Goal: Information Seeking & Learning: Learn about a topic

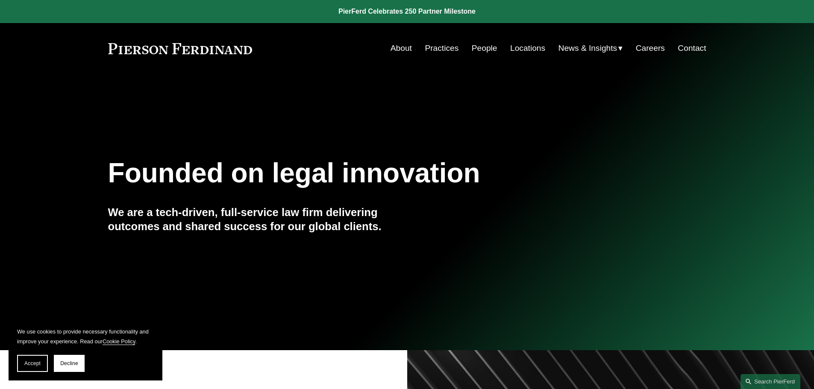
click at [404, 51] on link "About" at bounding box center [400, 48] width 21 height 16
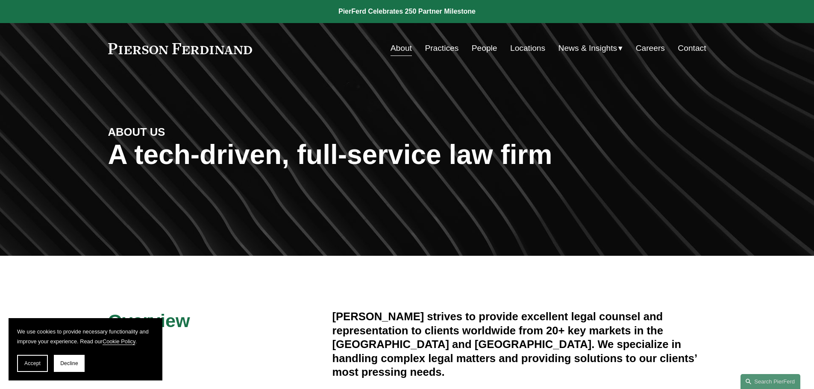
click at [430, 49] on link "Practices" at bounding box center [442, 48] width 34 height 16
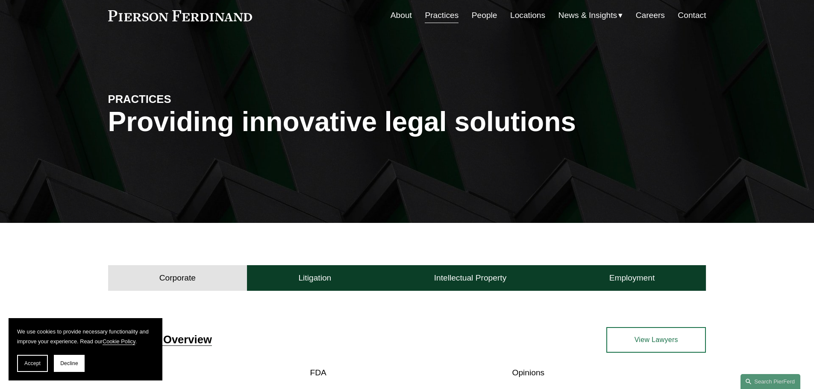
scroll to position [171, 0]
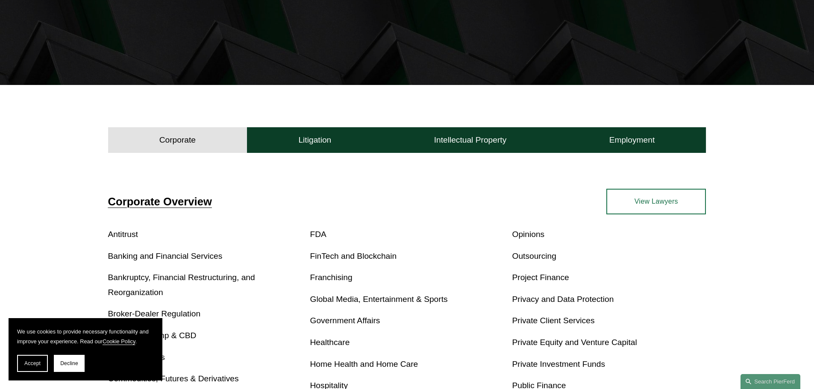
click at [135, 236] on link "Antitrust" at bounding box center [123, 234] width 30 height 9
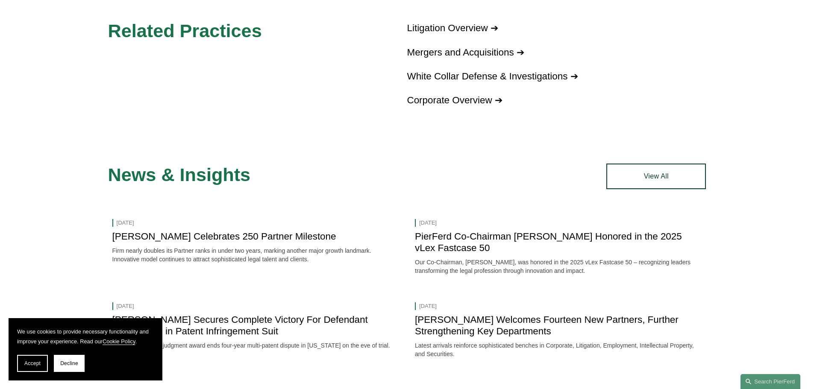
scroll to position [705, 0]
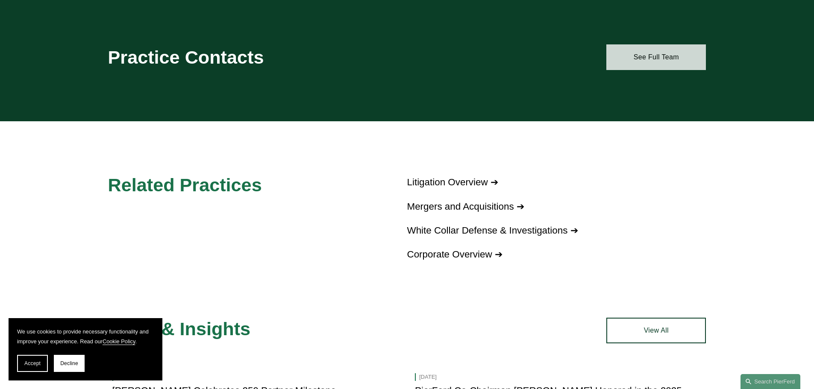
click at [668, 58] on link "See Full Team" at bounding box center [656, 57] width 100 height 26
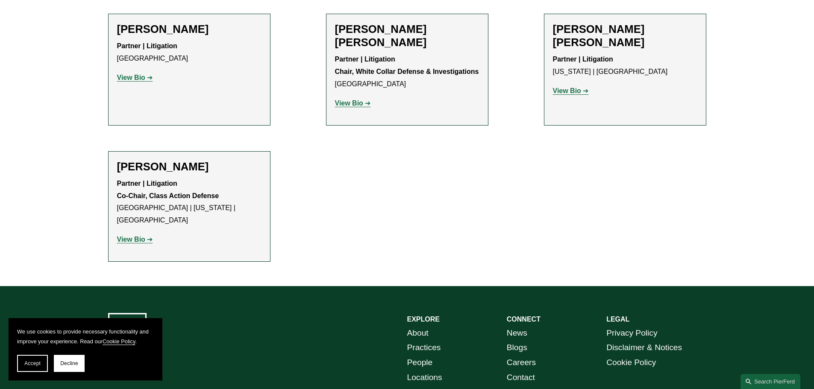
scroll to position [470, 0]
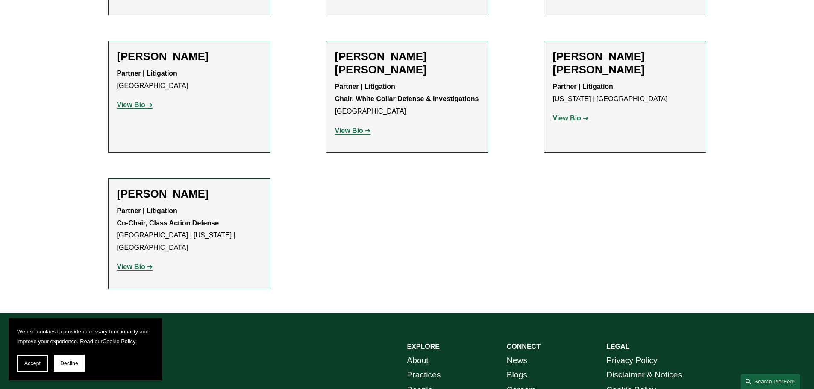
click at [133, 263] on strong "View Bio" at bounding box center [131, 266] width 28 height 7
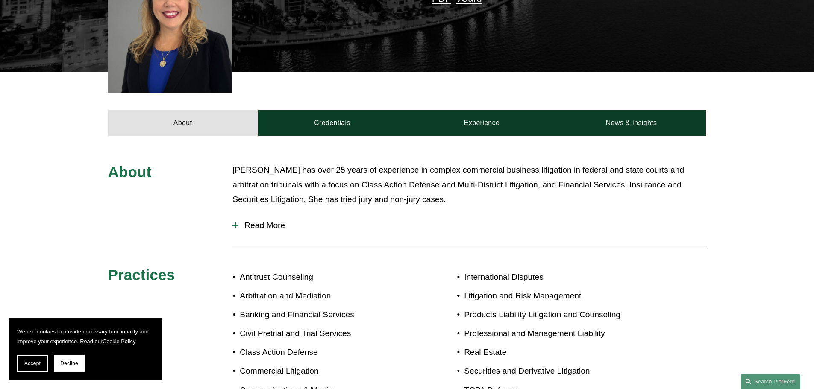
scroll to position [299, 0]
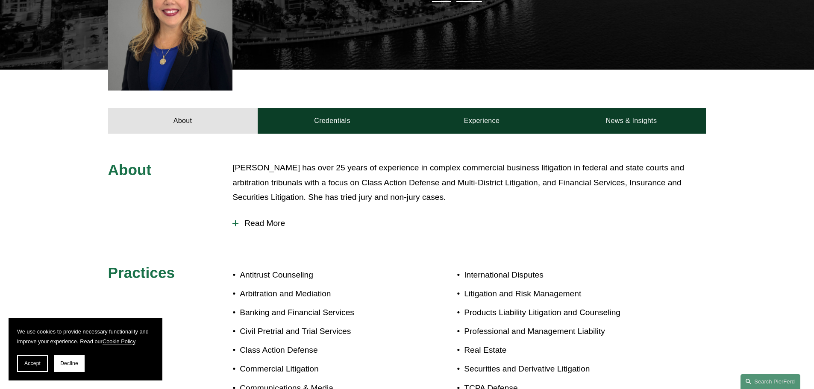
click at [264, 219] on span "Read More" at bounding box center [471, 223] width 467 height 9
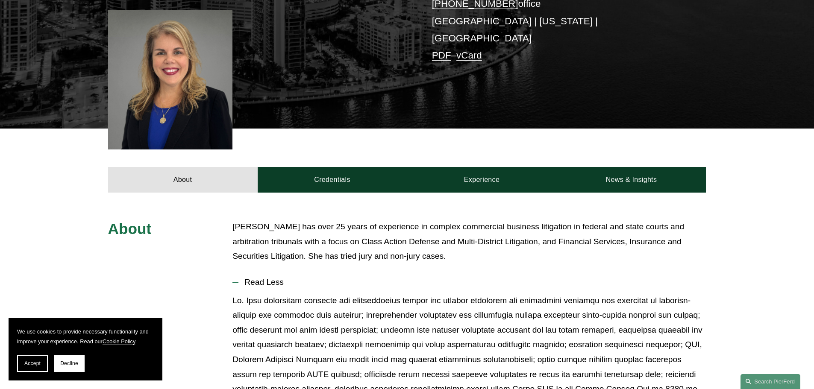
scroll to position [0, 0]
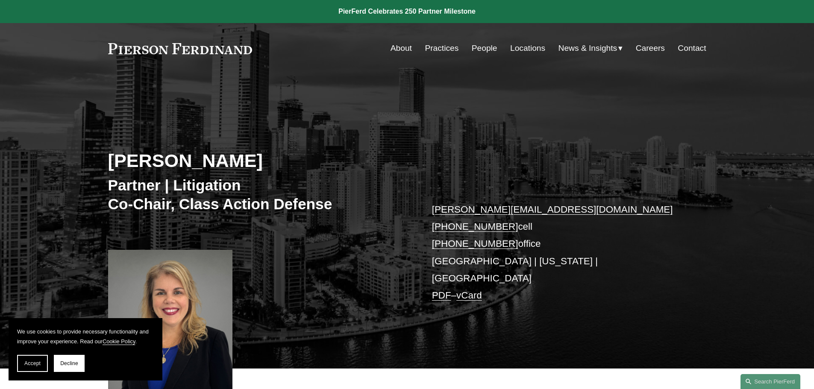
click at [397, 45] on link "About" at bounding box center [400, 48] width 21 height 16
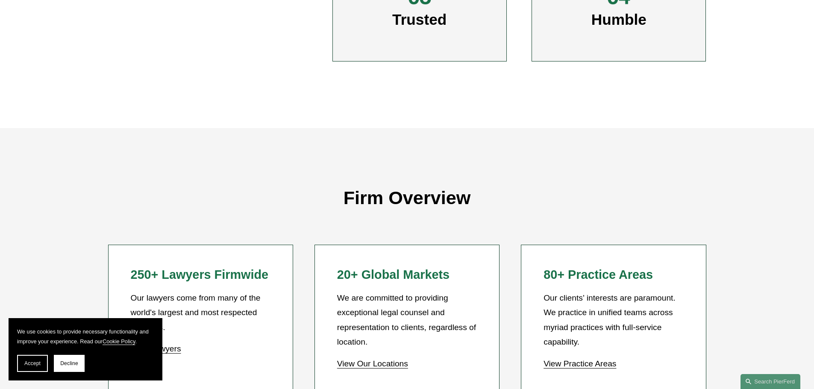
scroll to position [812, 0]
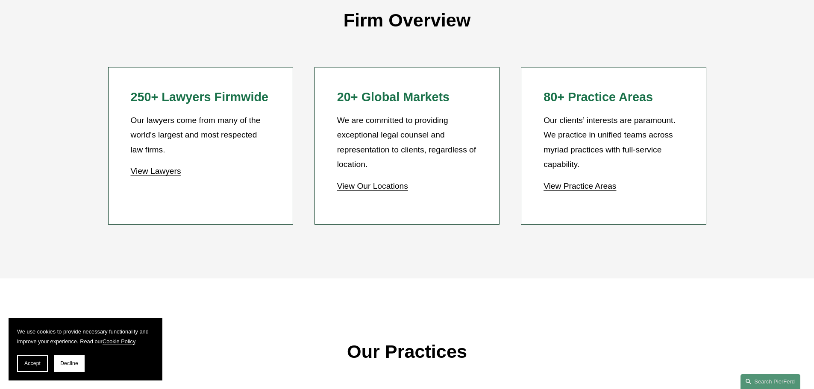
click at [239, 100] on h2 "250+ Lawyers Firmwide" at bounding box center [200, 97] width 140 height 15
click at [172, 173] on link "View Lawyers" at bounding box center [155, 171] width 50 height 9
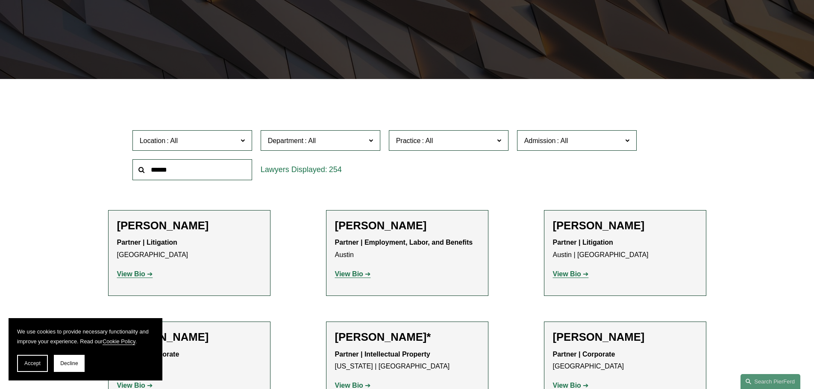
scroll to position [171, 0]
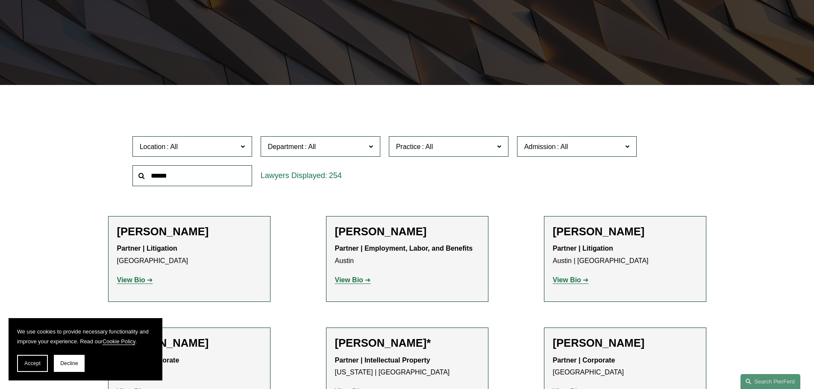
click at [237, 146] on span "Location" at bounding box center [189, 147] width 98 height 12
click at [0, 0] on link "Washington, D.C." at bounding box center [0, 0] width 0 height 0
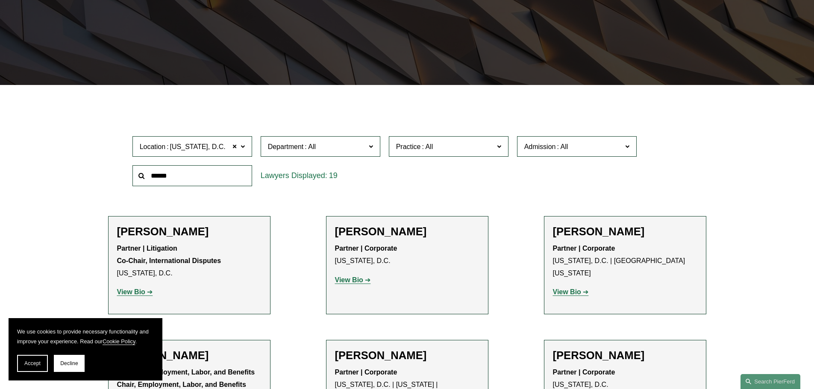
click at [63, 372] on button "Decline" at bounding box center [69, 363] width 31 height 17
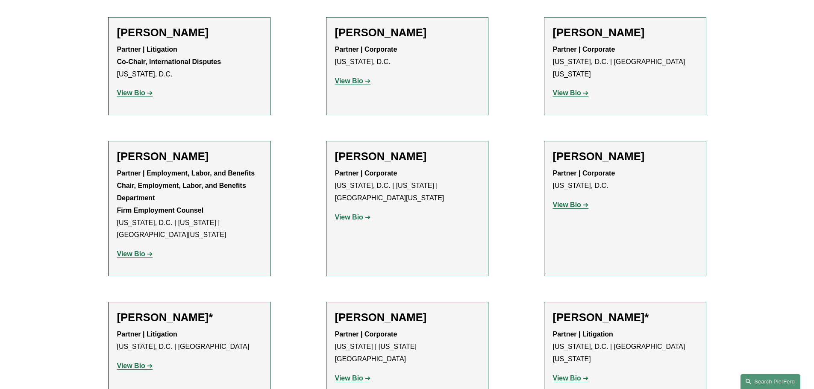
scroll to position [171, 0]
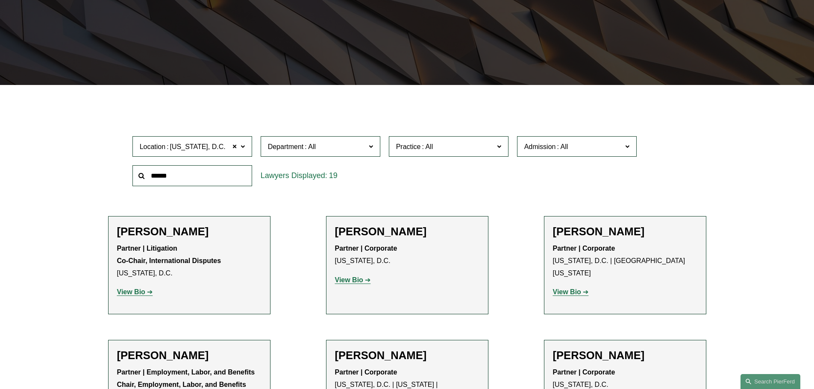
click at [143, 295] on strong "View Bio" at bounding box center [131, 291] width 28 height 7
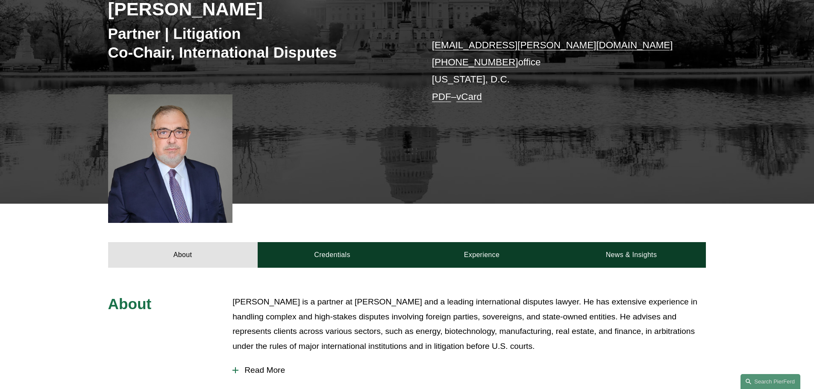
scroll to position [256, 0]
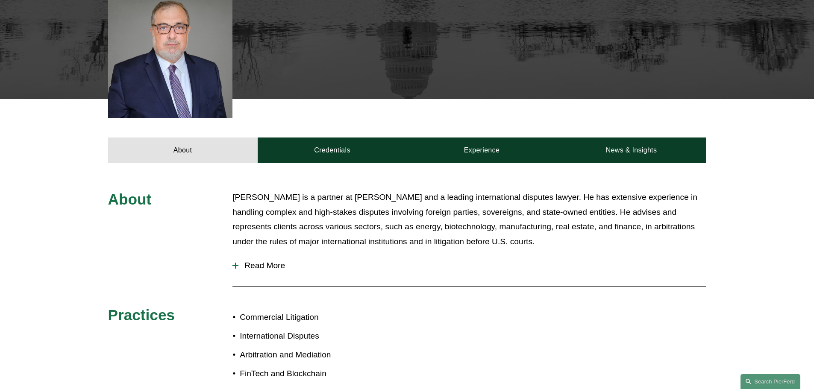
click at [276, 264] on span "Read More" at bounding box center [471, 265] width 467 height 9
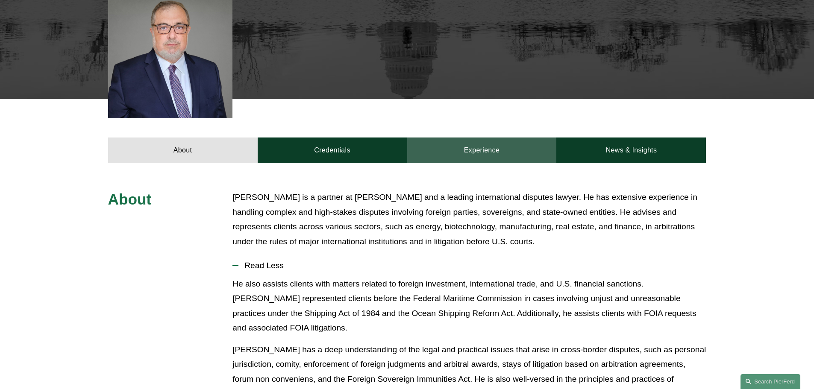
click at [457, 150] on link "Experience" at bounding box center [481, 151] width 149 height 26
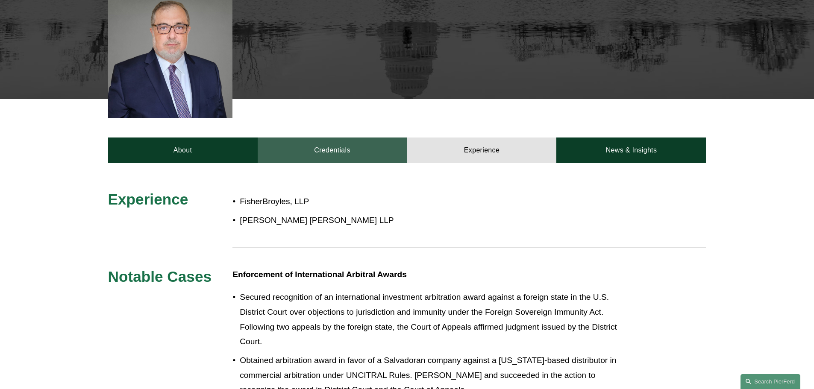
click at [375, 151] on link "Credentials" at bounding box center [332, 151] width 149 height 26
